Goal: Book appointment/travel/reservation

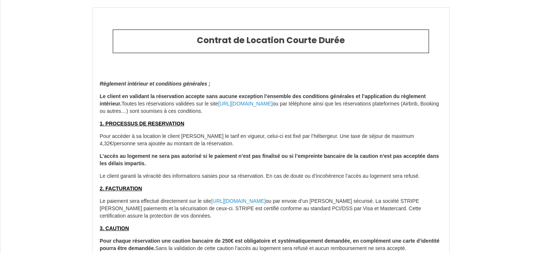
select select
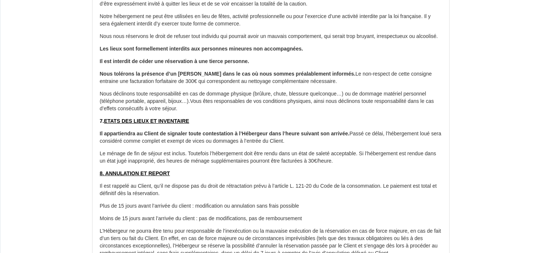
scroll to position [876, 0]
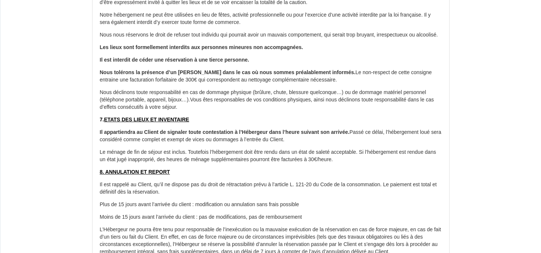
click at [261, 110] on p "Nous déclinons toute responsabilité en cas de dommage physique (brûlure, chute,…" at bounding box center [271, 100] width 342 height 22
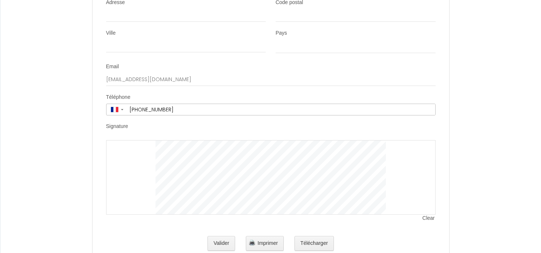
scroll to position [2123, 0]
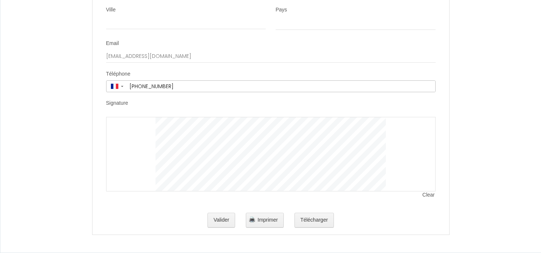
click at [146, 181] on div at bounding box center [271, 154] width 330 height 74
click at [267, 220] on span "Imprimer" at bounding box center [268, 220] width 20 height 6
click at [220, 219] on button "Valider" at bounding box center [222, 220] width 28 height 15
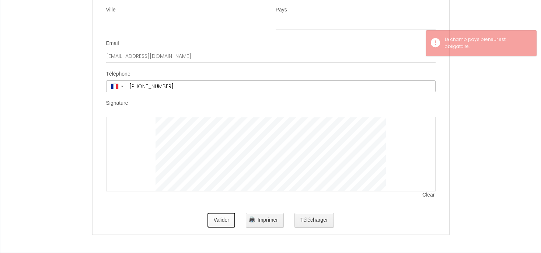
click at [220, 219] on button "Valider" at bounding box center [222, 220] width 28 height 15
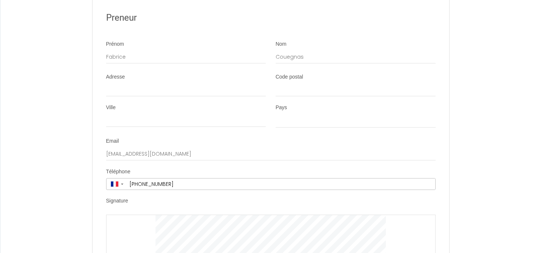
scroll to position [2010, 0]
click at [145, 97] on input "Adresse" at bounding box center [186, 90] width 160 height 13
type input "1"
select select
type input "15"
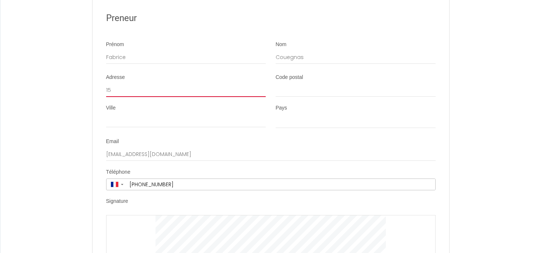
select select
type input "15"
select select
type input "15 r"
select select
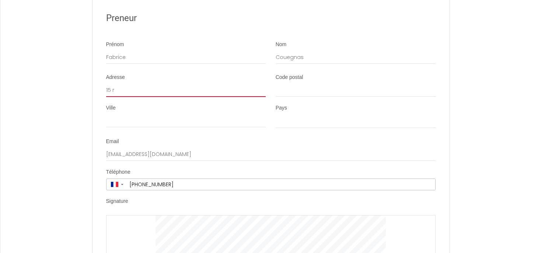
type input "15 ru"
select select
type input "15 rue"
select select
type input "15 rue"
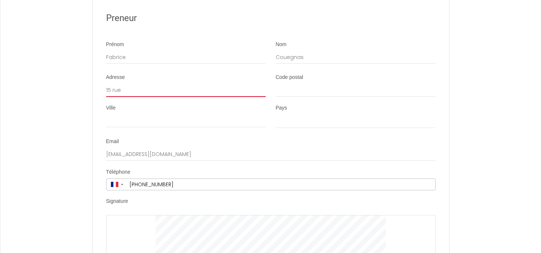
select select
type input "15 rue d"
select select
type input "15 rue du"
select select
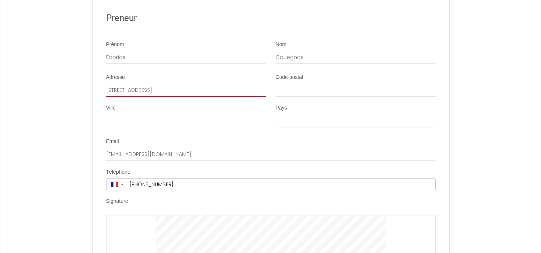
type input "15 rue du"
select select
type input "15 rue du p"
select select
type input "15 rue du pr"
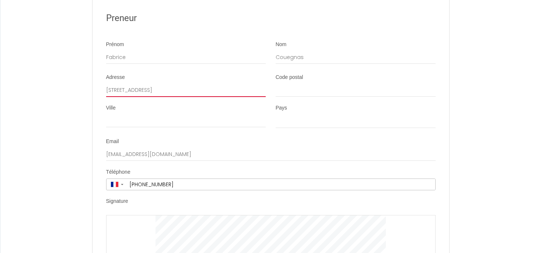
select select
type input "15 rue du pré"
select select
type input "15 rue du pré"
select select
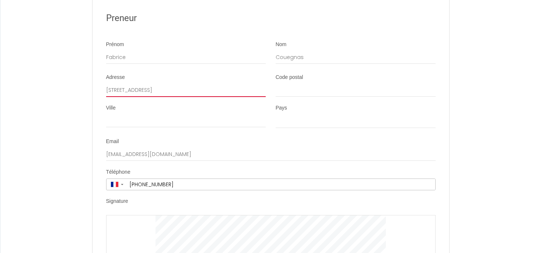
type input "15 rue du pré a"
select select
type input "15 rue du pré au"
select select
type input "15 rue du pré aux"
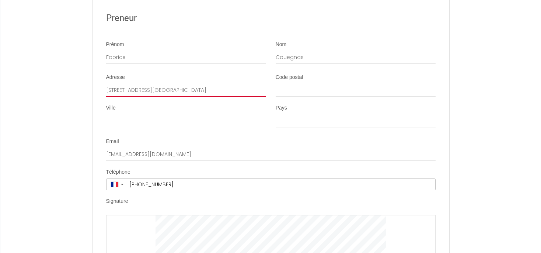
select select
type input "15 rue du pré aux"
select select
type input "15 rue du pré aux c"
select select
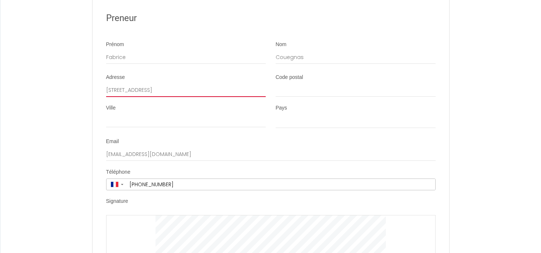
type input "15 rue du pré aux ch"
select select
type input "15 rue du pré aux che"
select select
type input "15 rue du pré aux chev"
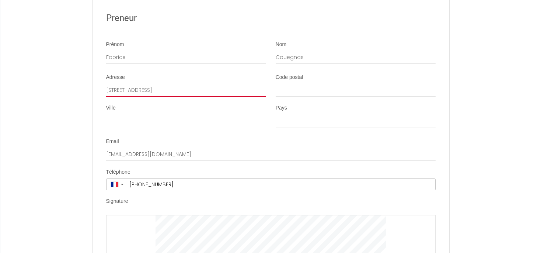
select select
type input "15 rue du pré aux cheva"
select select
type input "15 rue du pré aux chevau"
select select
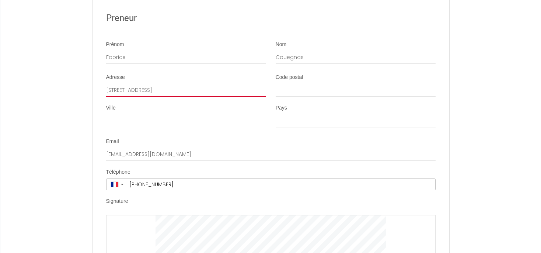
type input "15 rue du pré aux chevaux"
select select
type input "15 rue du pré aux chevaux"
click at [338, 104] on div "Code postal" at bounding box center [356, 89] width 170 height 31
click at [166, 97] on input "15 rue du pré aux chevaux" at bounding box center [186, 90] width 160 height 13
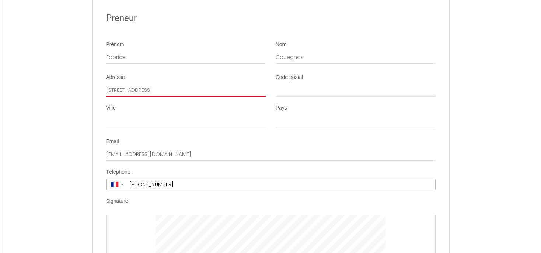
click at [175, 97] on input "15 rue du pré aux chevaux" at bounding box center [186, 90] width 160 height 13
type input "87220"
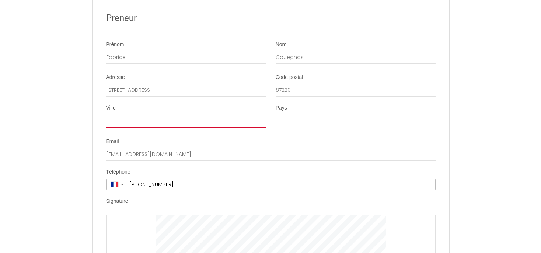
type input "FEYTIAT"
select select "FR"
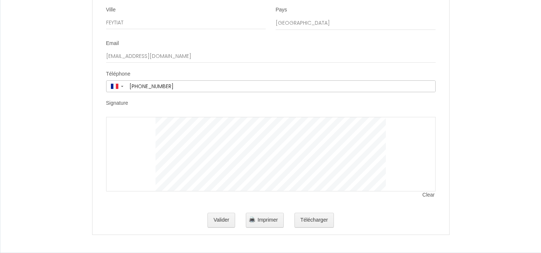
scroll to position [2123, 0]
click at [316, 223] on button "Télécharger" at bounding box center [314, 220] width 39 height 15
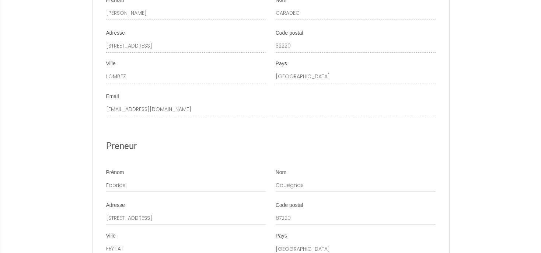
scroll to position [1881, 0]
click at [284, 163] on div "Preneur" at bounding box center [271, 147] width 330 height 32
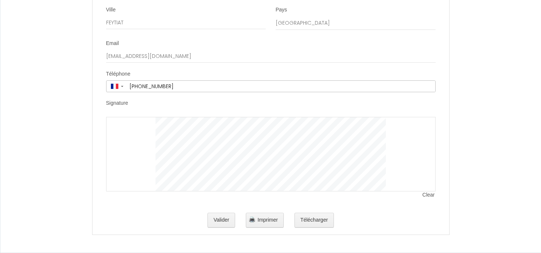
scroll to position [2123, 0]
click at [219, 219] on button "Valider" at bounding box center [222, 220] width 28 height 15
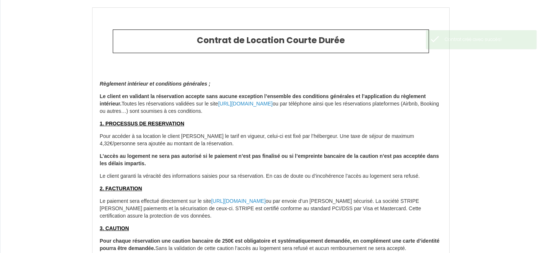
type input "35"
type input "261"
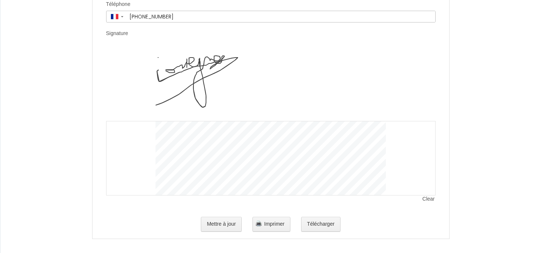
scroll to position [2197, 0]
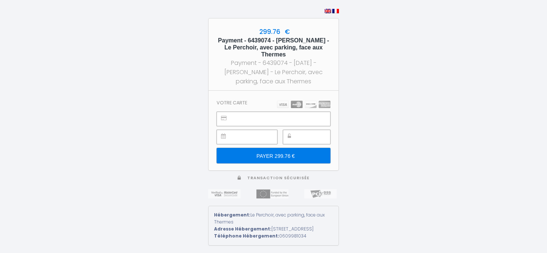
click at [297, 152] on input "PAYER 299.76 €" at bounding box center [274, 155] width 114 height 15
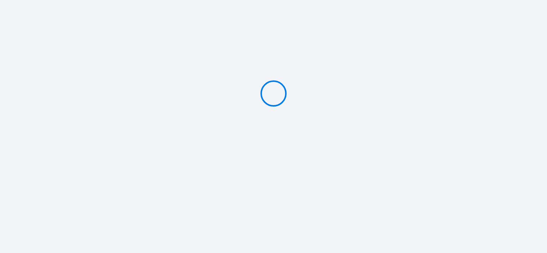
click at [280, 112] on div at bounding box center [273, 93] width 547 height 187
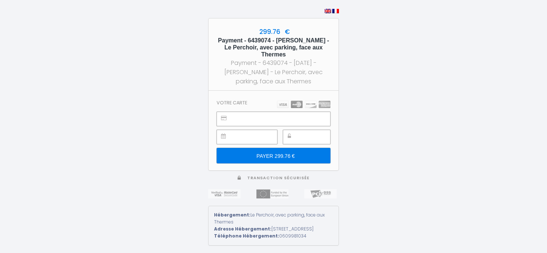
click at [299, 148] on input "PAYER 299.76 €" at bounding box center [274, 155] width 114 height 15
